Goal: Task Accomplishment & Management: Manage account settings

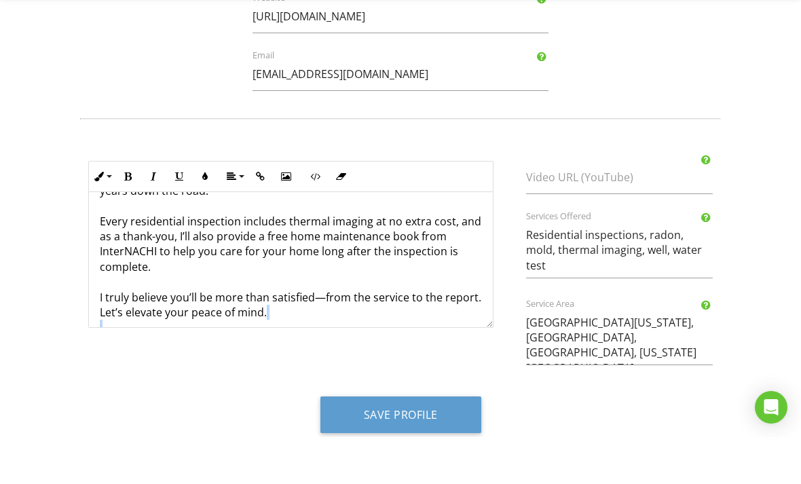
scroll to position [537, 0]
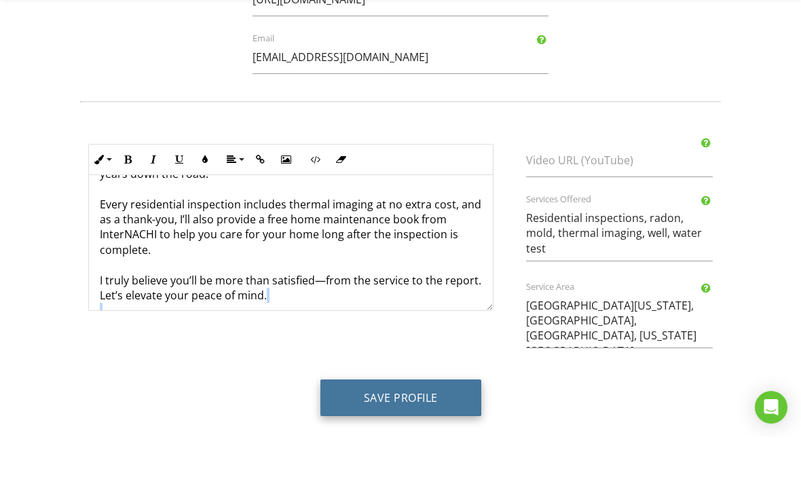
click at [376, 426] on button "Save Profile" at bounding box center [400, 444] width 161 height 37
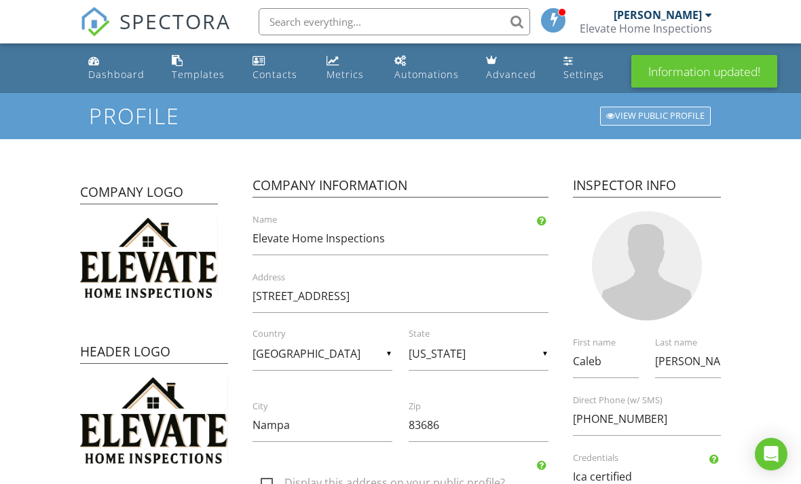
click at [629, 122] on div "View Public Profile" at bounding box center [655, 116] width 111 height 19
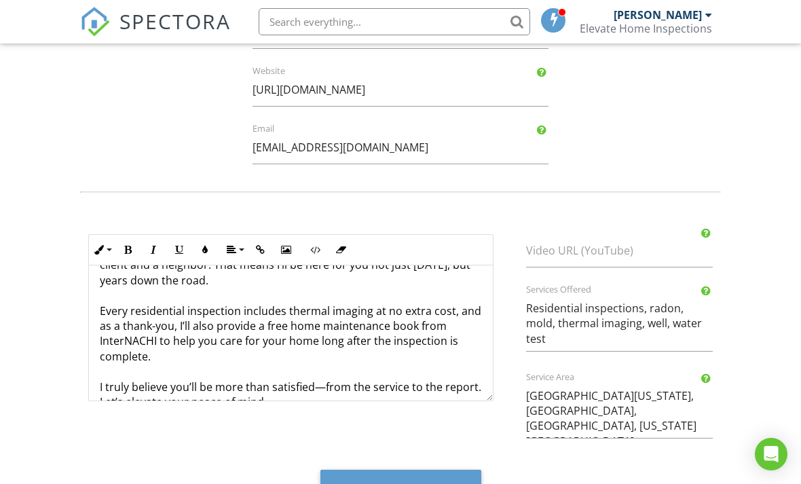
scroll to position [189, 0]
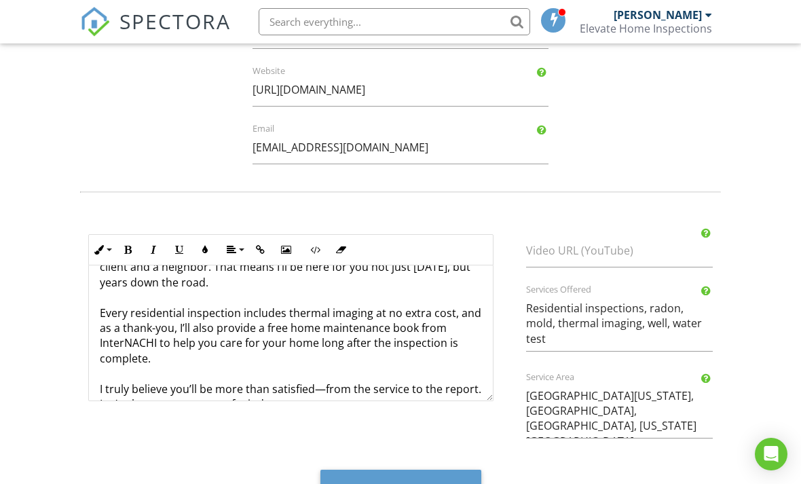
click at [151, 322] on p "Hi, I’m Caleb—founder of Elevate Home Inspections. I launched this business in …" at bounding box center [291, 259] width 382 height 335
click at [523, 483] on body "SPECTORA [PERSON_NAME] Elevate Home Inspections Role: Inspector Change Role Das…" at bounding box center [400, 12] width 801 height 1010
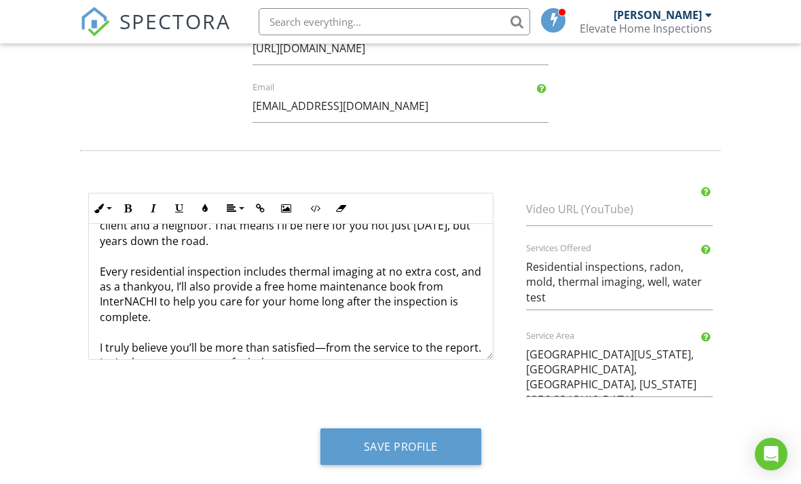
scroll to position [493, 0]
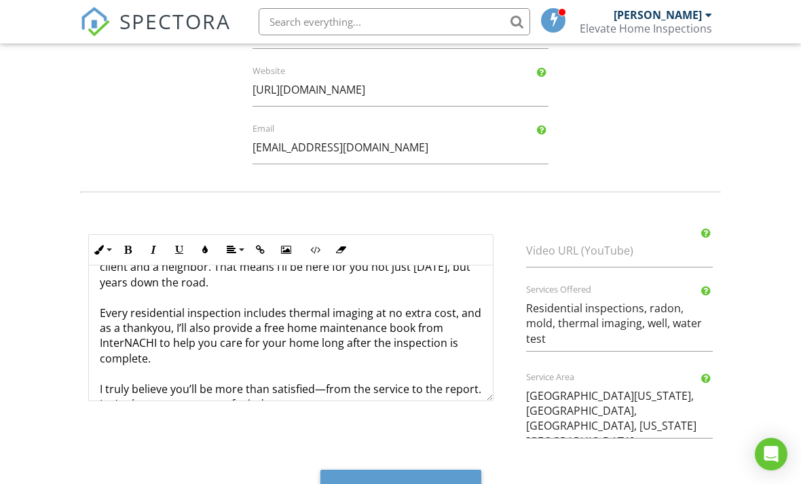
click at [147, 328] on p "Hi, I’m Caleb—founder of Elevate Home Inspections. I launched this business in …" at bounding box center [291, 259] width 382 height 335
click at [145, 323] on p "Hi, I’m Caleb—founder of Elevate Home Inspections. I launched this business in …" at bounding box center [291, 259] width 382 height 335
click at [40, 333] on form "Profile View Public Profile Company Logo Header Logo Company Information Elevat…" at bounding box center [400, 58] width 801 height 916
click at [140, 323] on p "Hi, I’m Caleb—founder of Elevate Home Inspections. I launched this business in …" at bounding box center [291, 259] width 382 height 335
click at [151, 325] on p "Hi, I’m Caleb—founder of Elevate Home Inspections. I launched this business in …" at bounding box center [291, 259] width 382 height 335
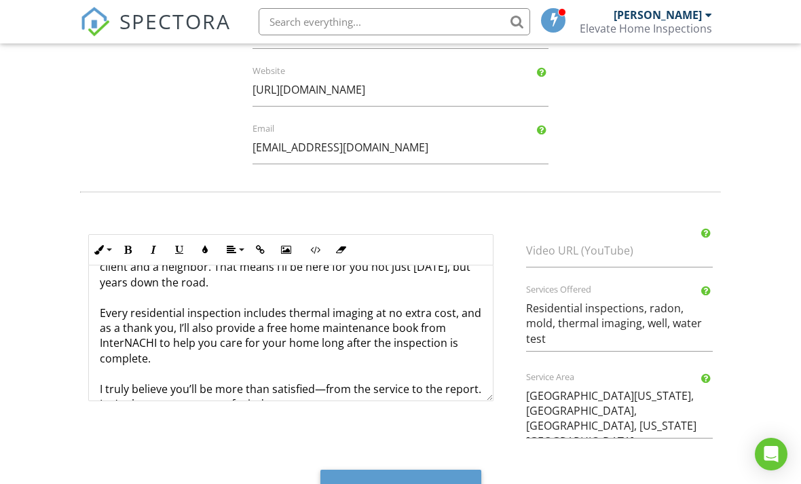
click at [45, 358] on form "Profile View Public Profile Company Logo Header Logo Company Information Elevat…" at bounding box center [400, 58] width 801 height 916
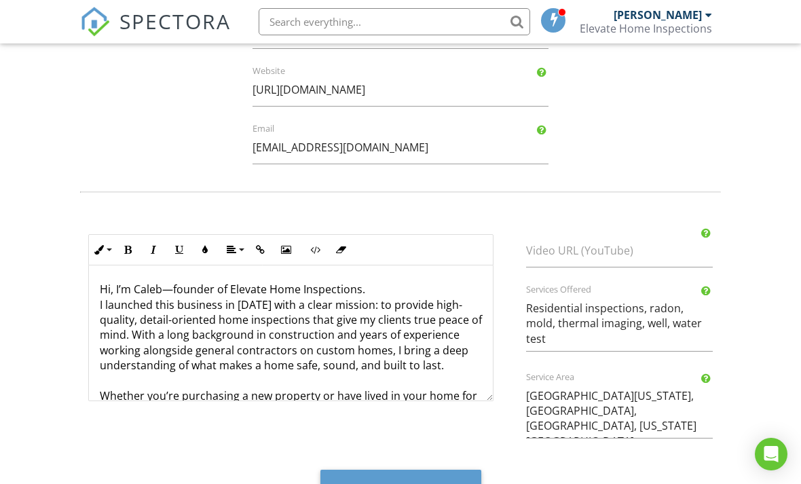
scroll to position [0, 0]
click at [701, 326] on textarea "Residential inspections, radon, mold, thermal imaging, well, water test" at bounding box center [619, 321] width 187 height 59
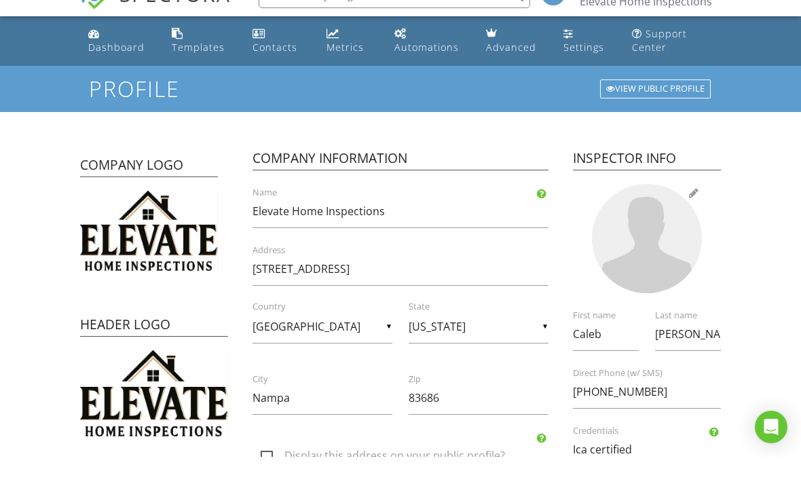
type textarea "Residential inspections, radon, mold, thermal imaging, well, water test, 11 mon…"
click at [652, 246] on div at bounding box center [646, 265] width 109 height 109
